Goal: Task Accomplishment & Management: Manage account settings

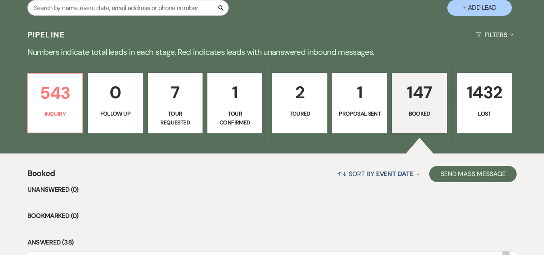
scroll to position [282, 0]
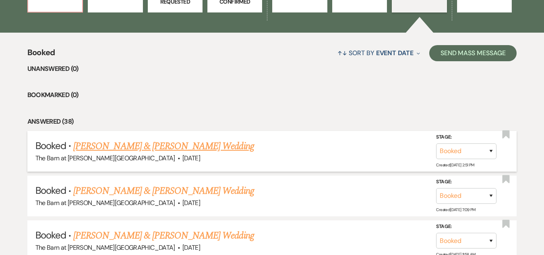
click at [175, 147] on link "[PERSON_NAME] & [PERSON_NAME] Wedding" at bounding box center [163, 146] width 180 height 14
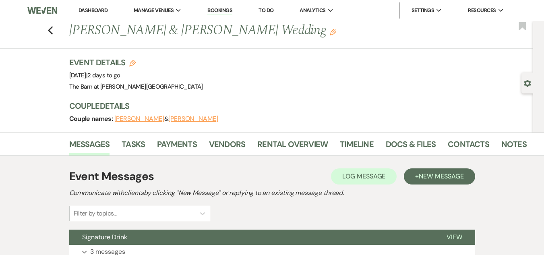
click at [58, 37] on div "Previous [PERSON_NAME] & [PERSON_NAME] Wedding Edit Bookmark" at bounding box center [264, 35] width 537 height 28
click at [50, 27] on div "Previous [PERSON_NAME] & [PERSON_NAME] Wedding Edit Bookmark" at bounding box center [264, 35] width 537 height 28
click at [54, 30] on icon "Previous" at bounding box center [50, 31] width 6 height 10
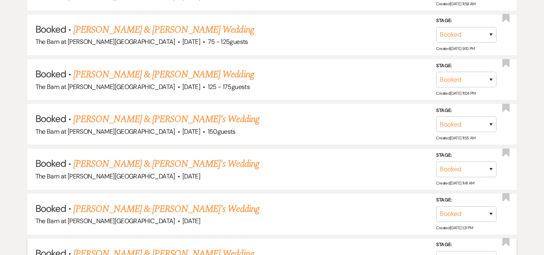
scroll to position [1770, 0]
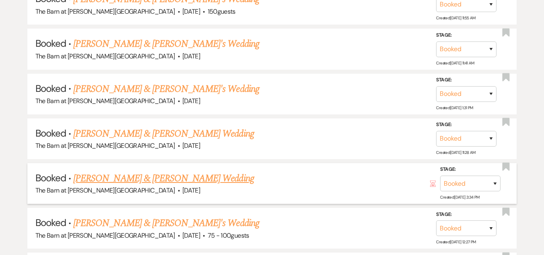
click at [171, 175] on link "[PERSON_NAME] & [PERSON_NAME] Wedding" at bounding box center [163, 178] width 180 height 14
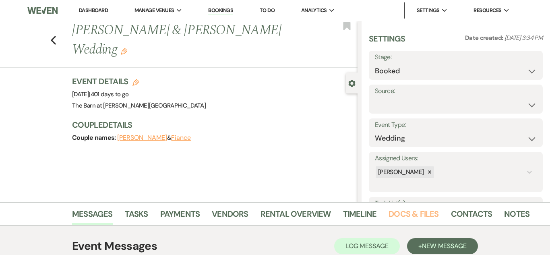
click at [410, 214] on link "Docs & Files" at bounding box center [413, 216] width 50 height 18
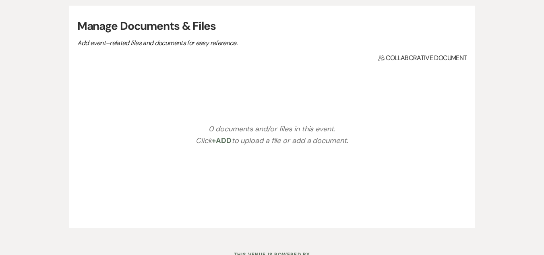
scroll to position [241, 0]
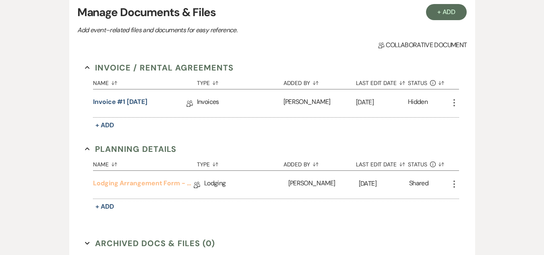
click at [156, 181] on link "Lodging Arrangement Form - 2025/2026" at bounding box center [143, 184] width 101 height 12
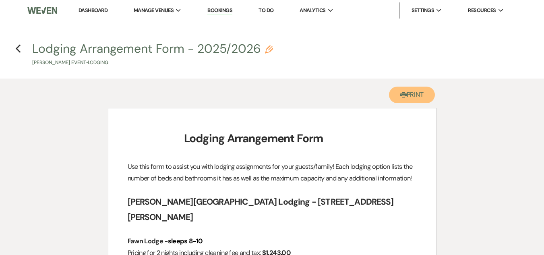
click at [415, 95] on button "Printer Print" at bounding box center [412, 95] width 46 height 16
click at [20, 49] on icon "Previous" at bounding box center [18, 49] width 6 height 10
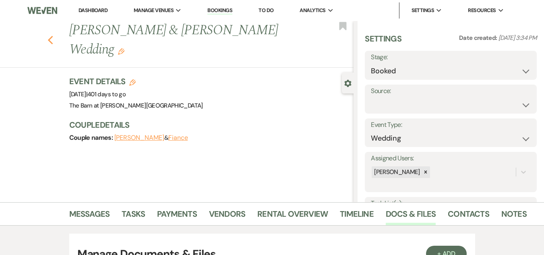
click at [53, 36] on use "button" at bounding box center [49, 40] width 5 height 9
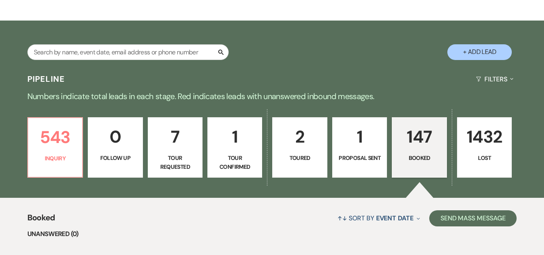
scroll to position [121, 0]
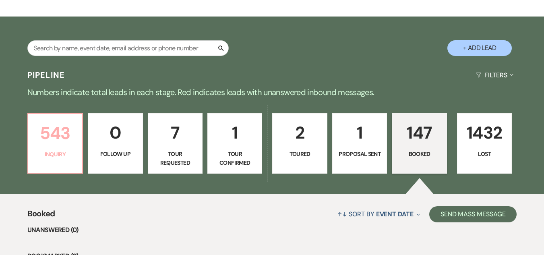
click at [51, 139] on p "543" at bounding box center [55, 132] width 44 height 27
